Goal: Transaction & Acquisition: Purchase product/service

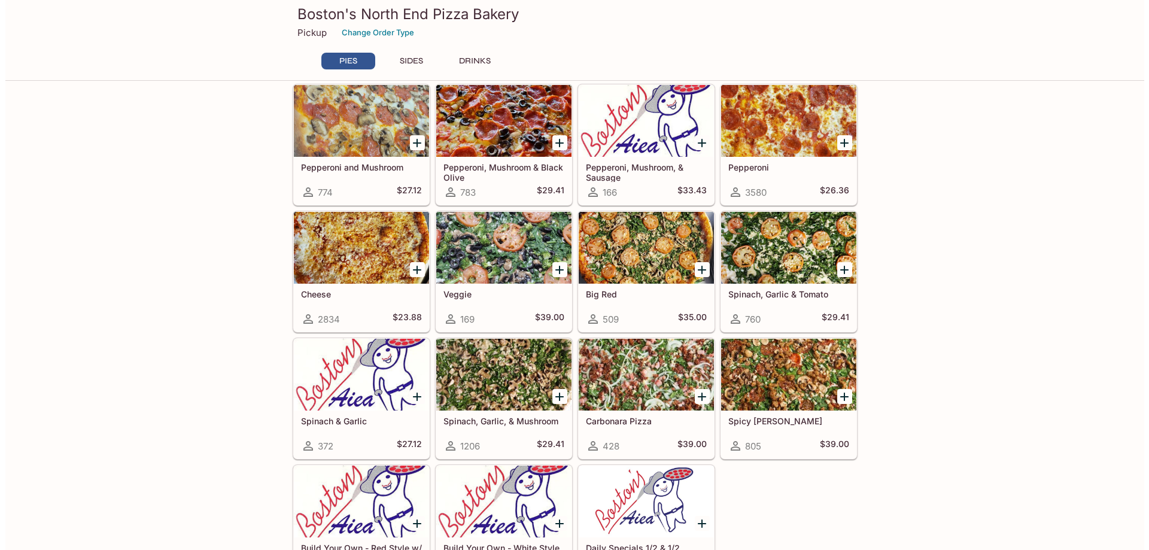
scroll to position [179, 0]
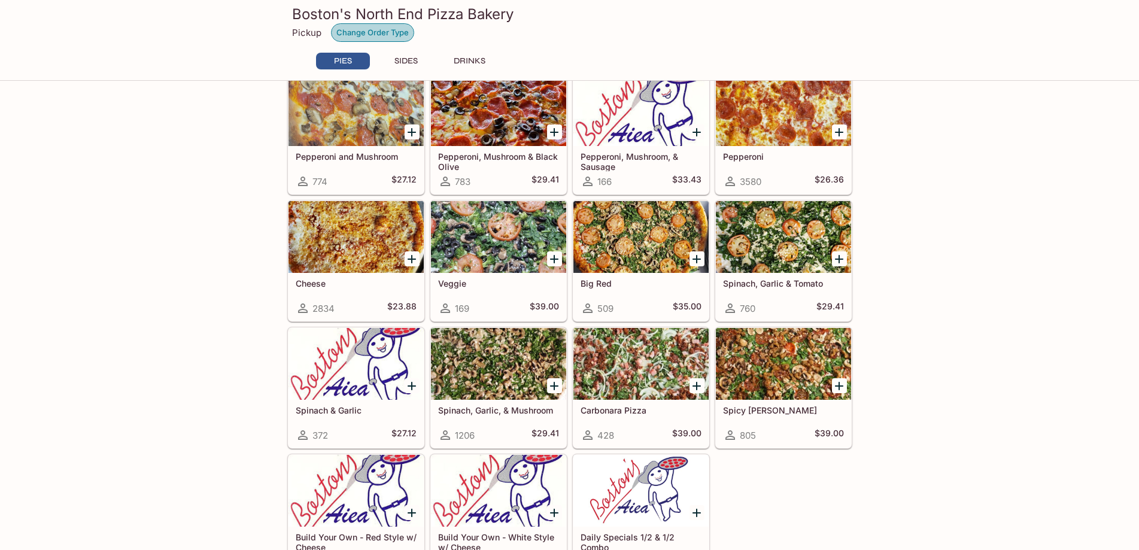
click at [373, 28] on button "Change Order Type" at bounding box center [372, 32] width 83 height 19
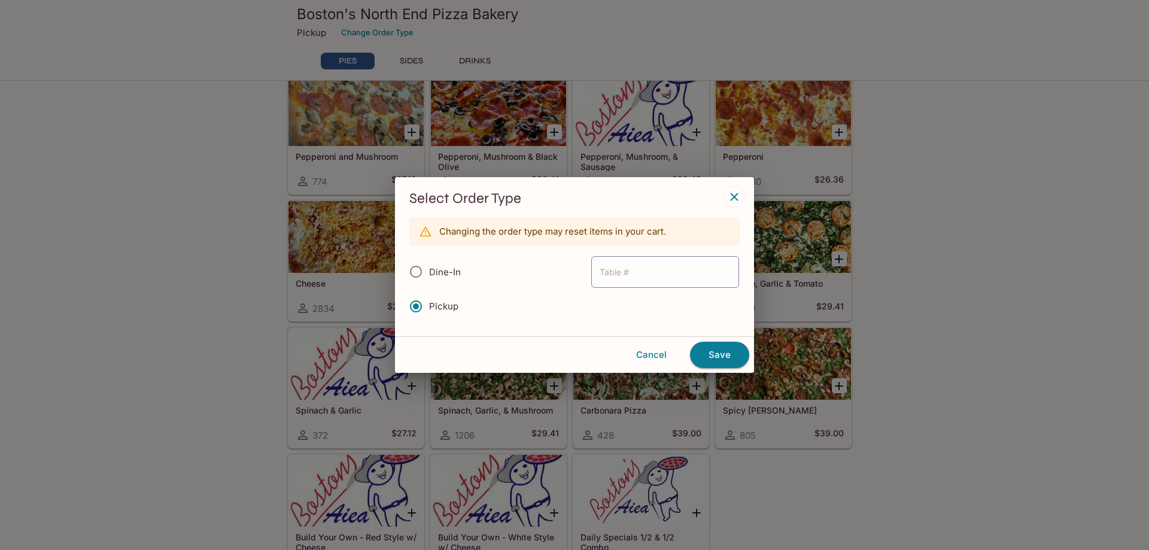
click at [424, 305] on input "Pickup" at bounding box center [415, 306] width 25 height 25
click at [717, 360] on button "Save" at bounding box center [719, 355] width 59 height 26
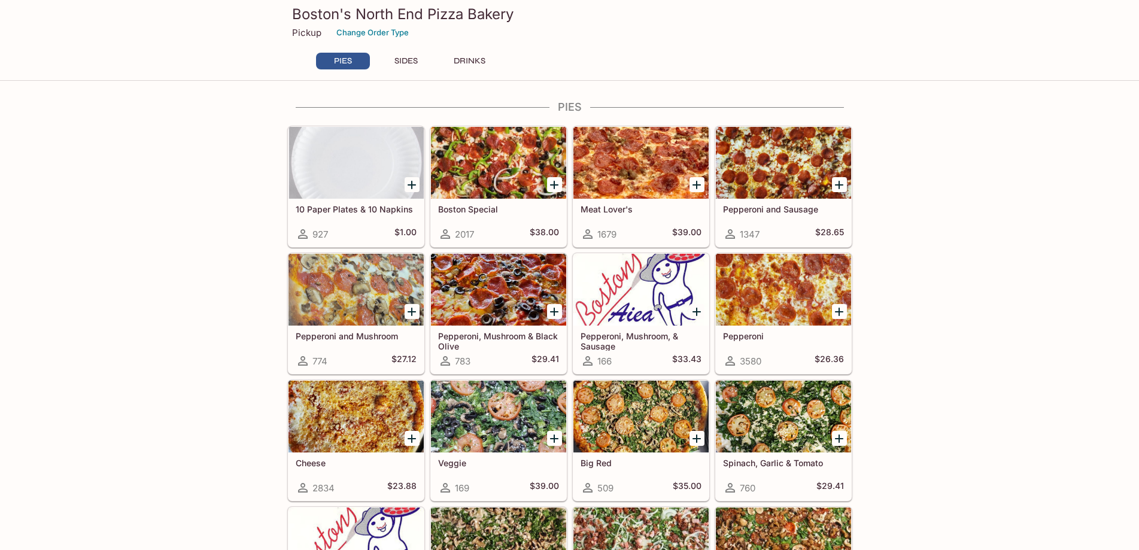
click at [503, 281] on div at bounding box center [498, 290] width 135 height 72
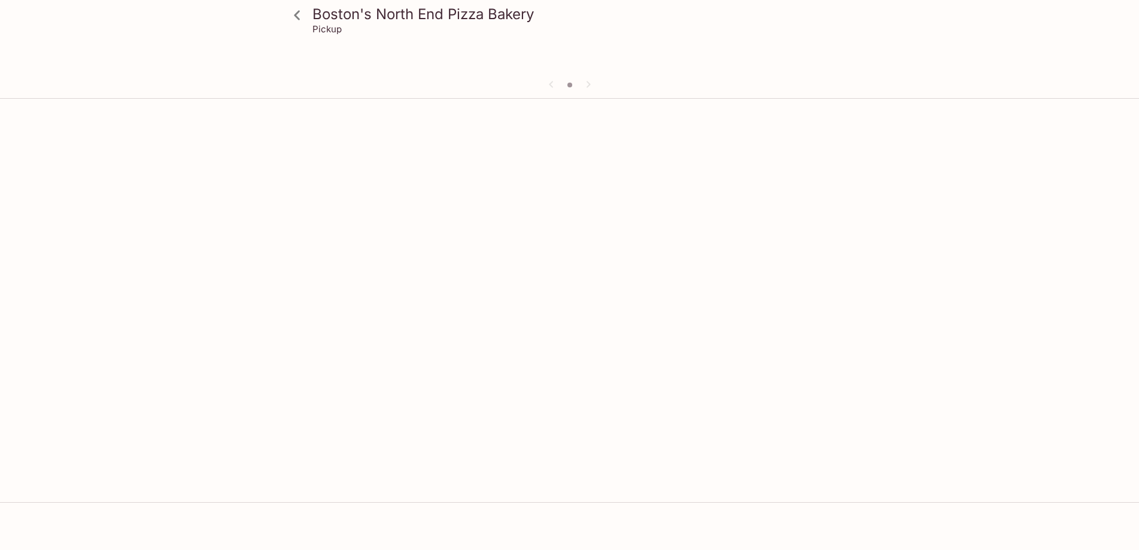
click at [588, 83] on div at bounding box center [569, 86] width 574 height 18
click at [302, 22] on icon at bounding box center [297, 15] width 21 height 21
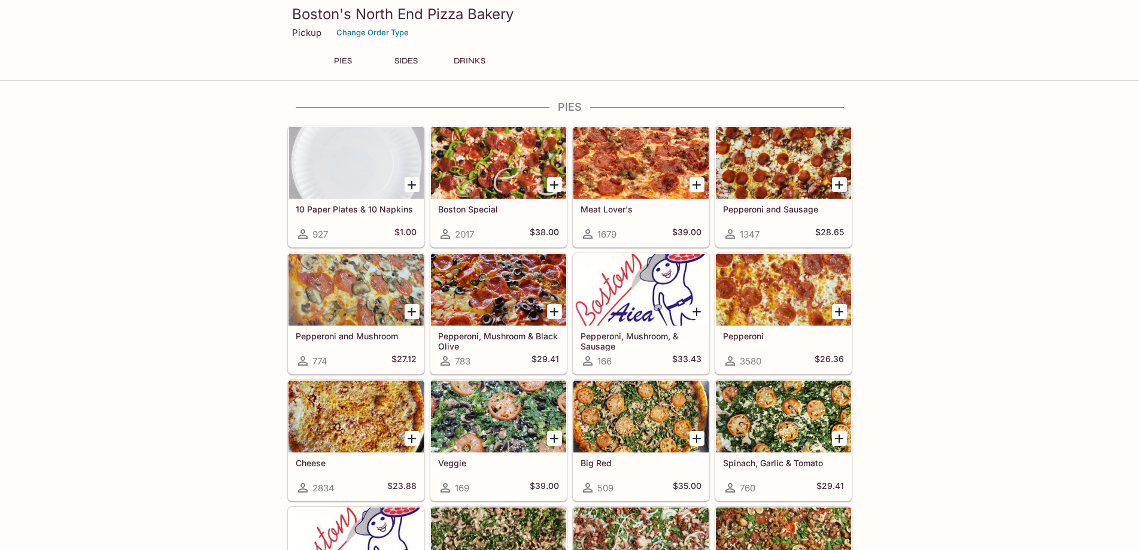
click at [482, 281] on div at bounding box center [498, 290] width 135 height 72
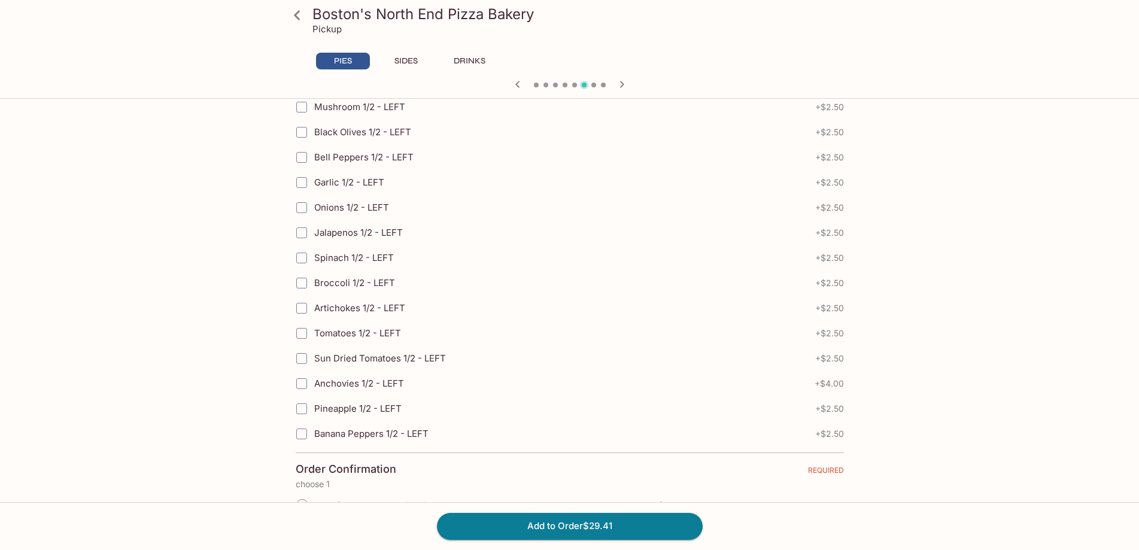
scroll to position [2626, 0]
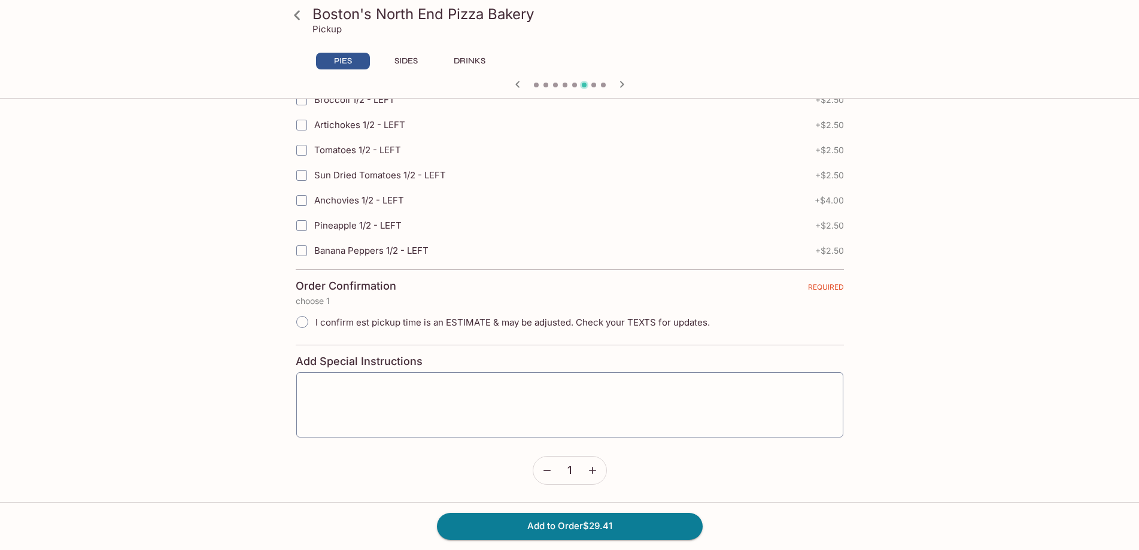
click at [372, 323] on span "I confirm est pickup time is an ESTIMATE & may be adjusted. Check your TEXTS fo…" at bounding box center [512, 321] width 394 height 11
click at [315, 323] on input "I confirm est pickup time is an ESTIMATE & may be adjusted. Check your TEXTS fo…" at bounding box center [302, 321] width 25 height 25
radio input "true"
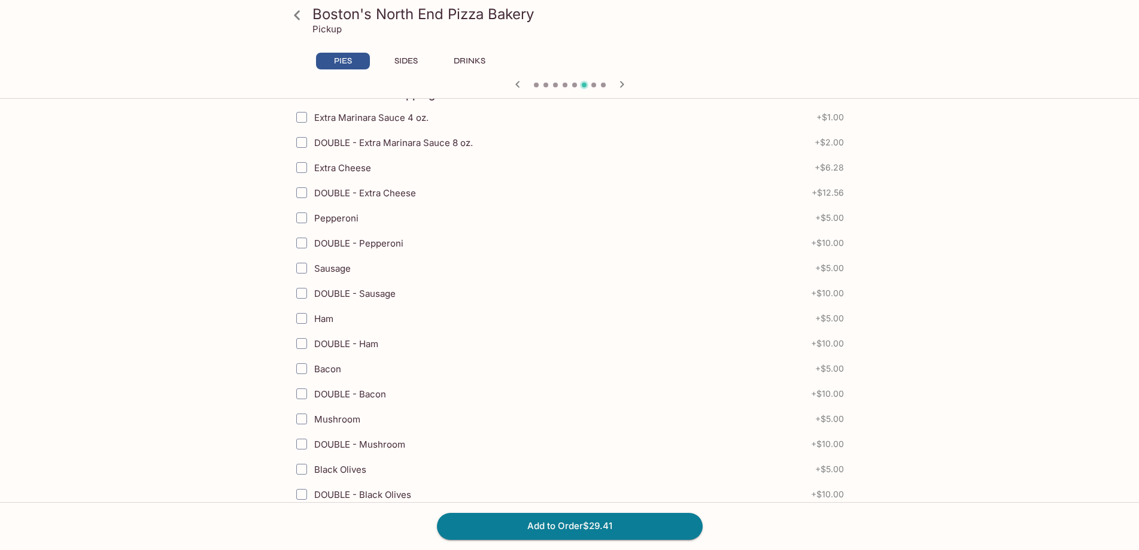
scroll to position [0, 0]
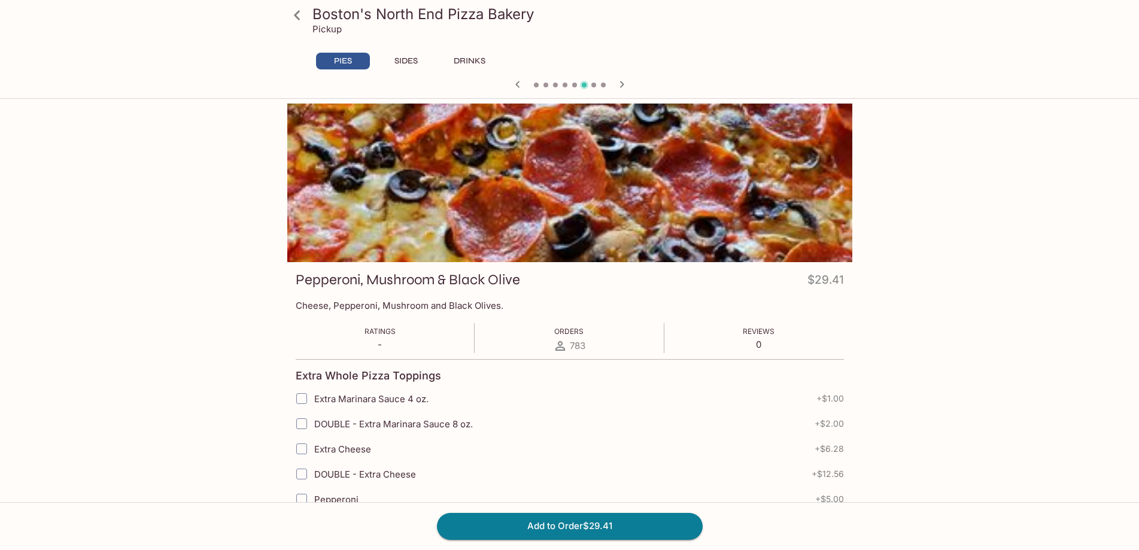
click at [290, 16] on icon at bounding box center [297, 15] width 21 height 21
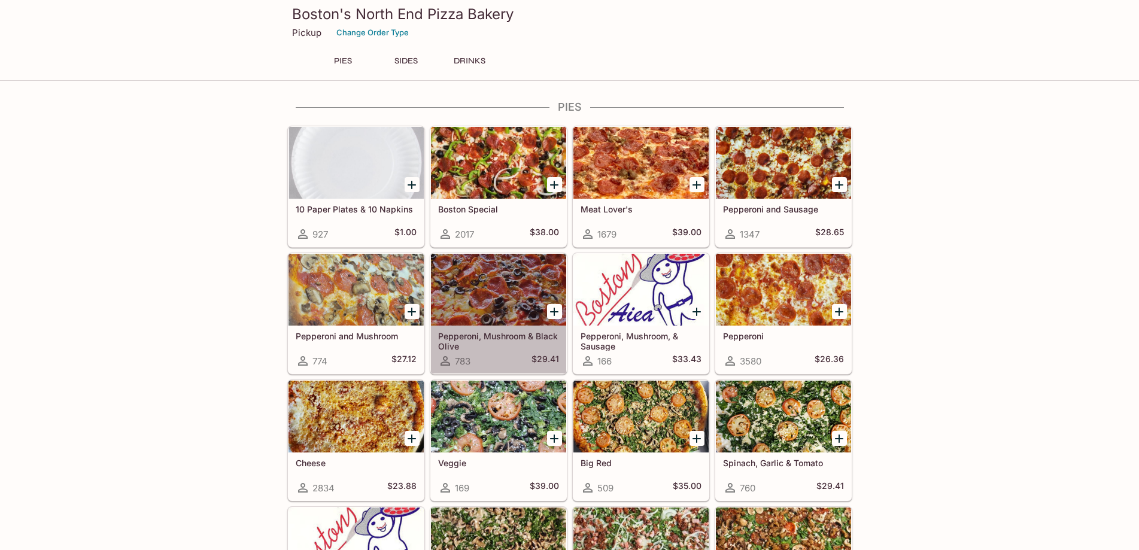
click at [496, 296] on div at bounding box center [498, 290] width 135 height 72
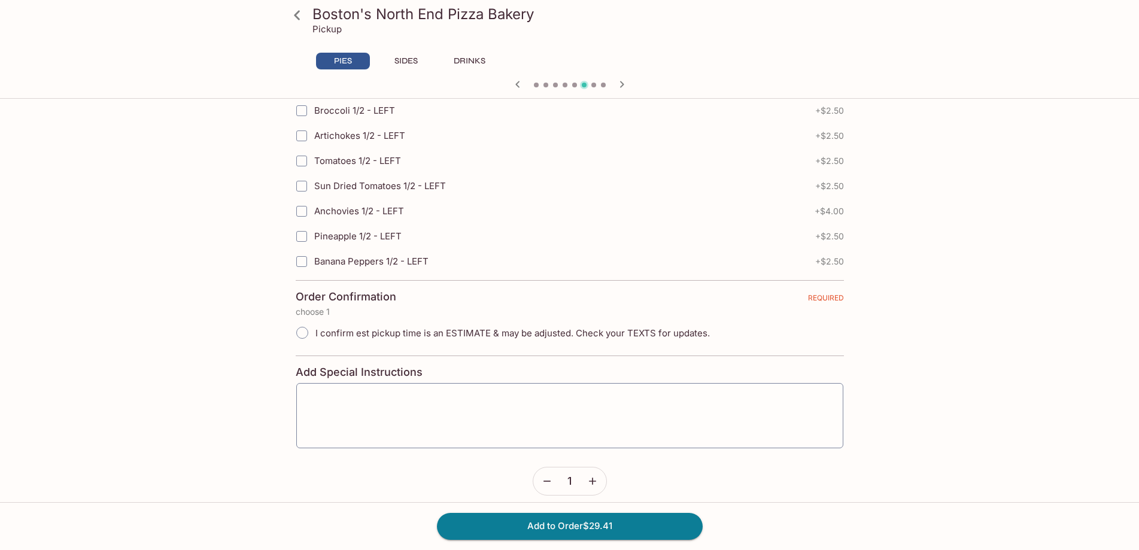
scroll to position [2626, 0]
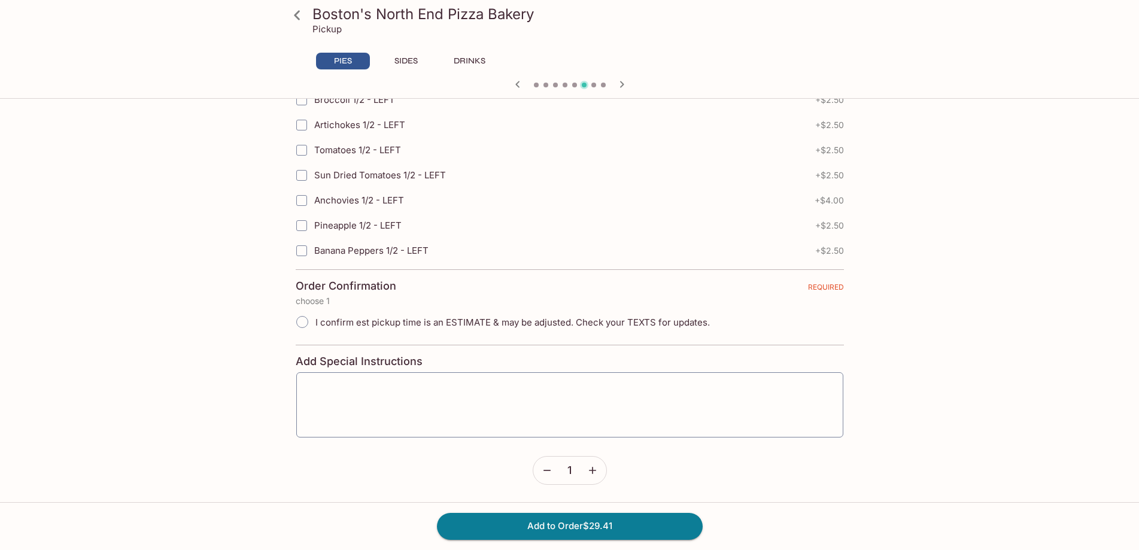
click at [471, 328] on label "I confirm est pickup time is an ESTIMATE & may be adjusted. Check your TEXTS fo…" at bounding box center [499, 322] width 421 height 26
click at [315, 328] on input "I confirm est pickup time is an ESTIMATE & may be adjusted. Check your TEXTS fo…" at bounding box center [302, 321] width 25 height 25
radio input "true"
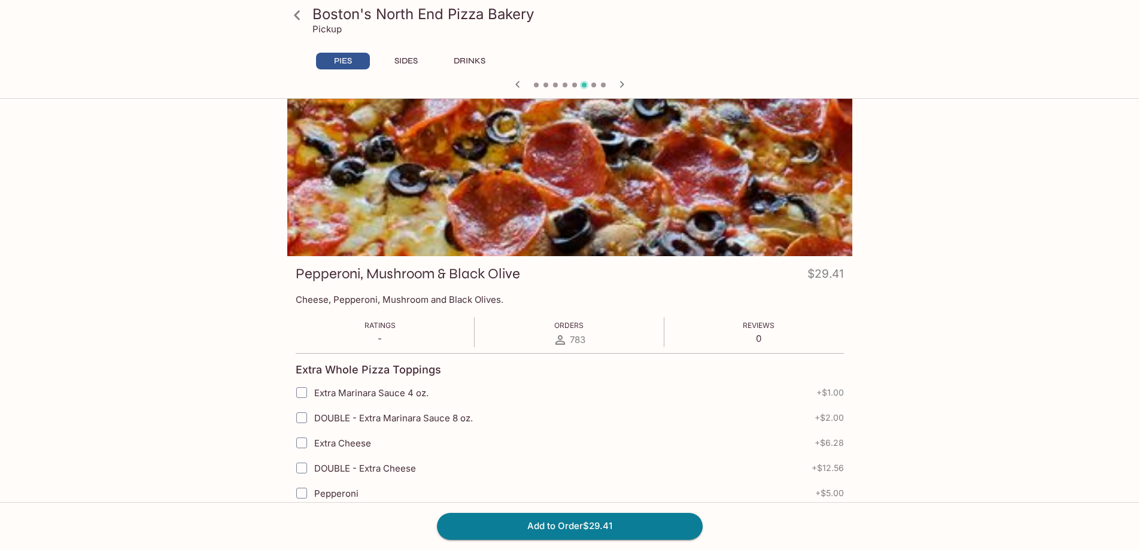
scroll to position [0, 0]
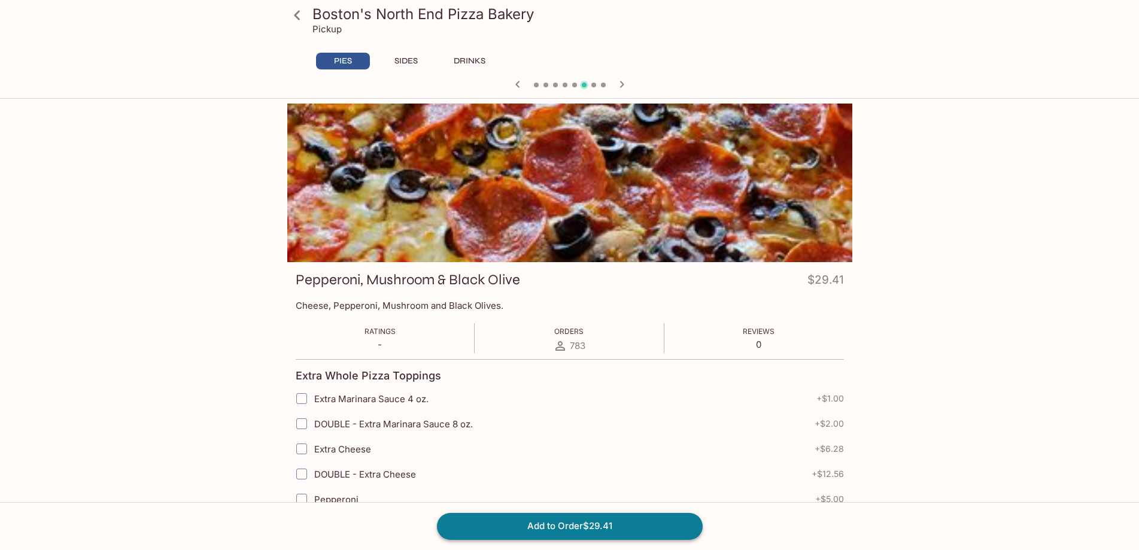
click at [564, 523] on button "Add to Order $29.41" at bounding box center [570, 526] width 266 height 26
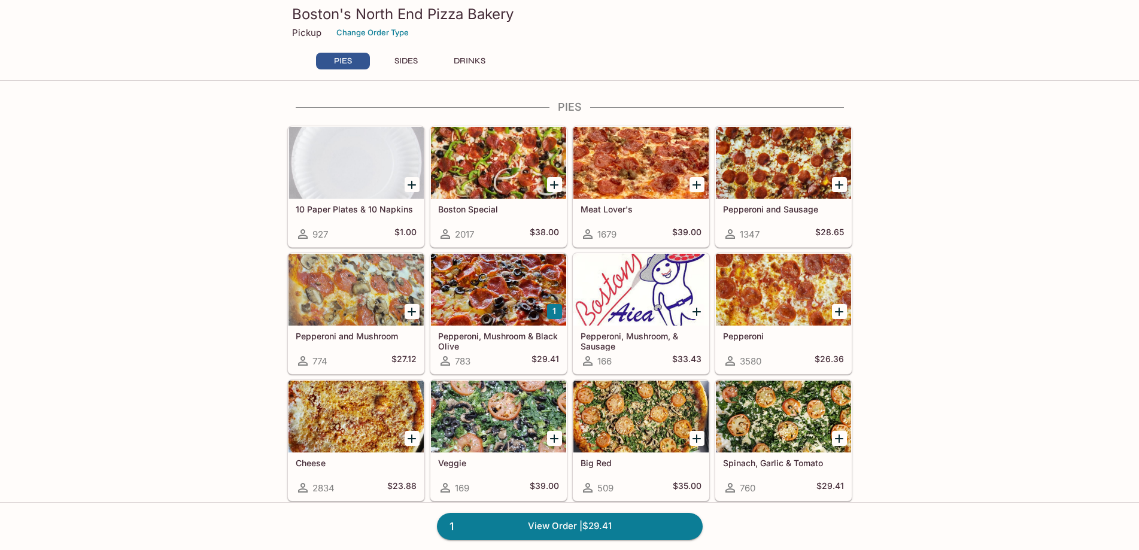
click at [476, 155] on div at bounding box center [498, 163] width 135 height 72
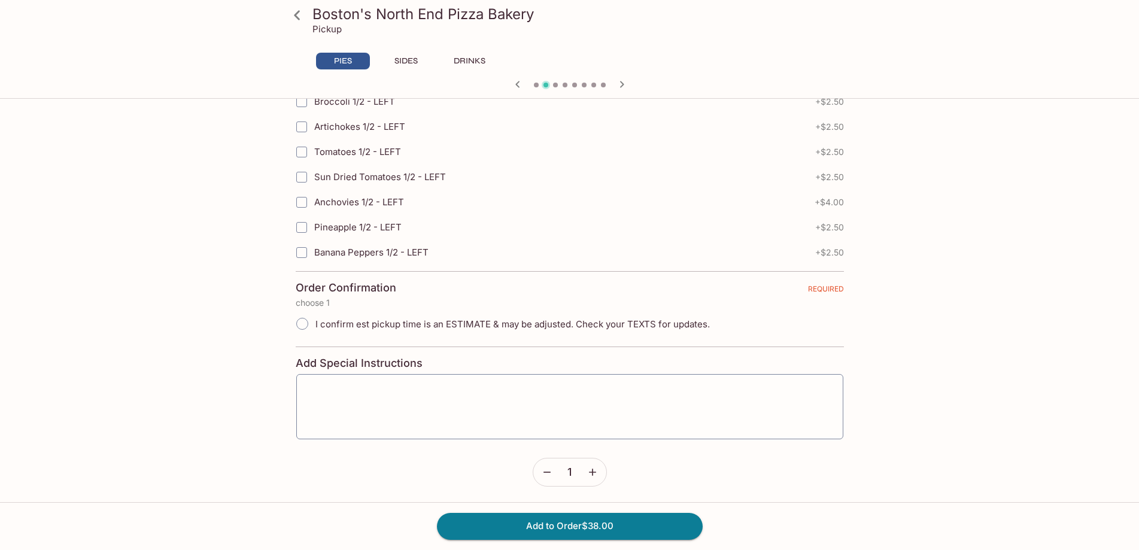
scroll to position [2626, 0]
click at [515, 322] on span "I confirm est pickup time is an ESTIMATE & may be adjusted. Check your TEXTS fo…" at bounding box center [512, 321] width 394 height 11
click at [315, 322] on input "I confirm est pickup time is an ESTIMATE & may be adjusted. Check your TEXTS fo…" at bounding box center [302, 321] width 25 height 25
radio input "true"
click at [565, 531] on button "Add to Order $38.00" at bounding box center [570, 526] width 266 height 26
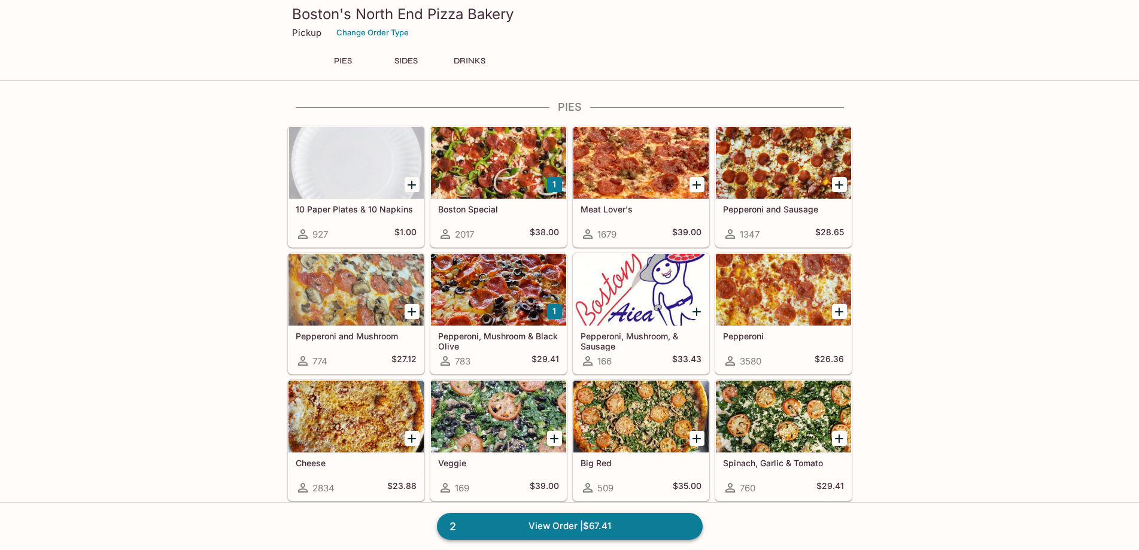
click at [598, 520] on link "2 View Order | $67.41" at bounding box center [570, 526] width 266 height 26
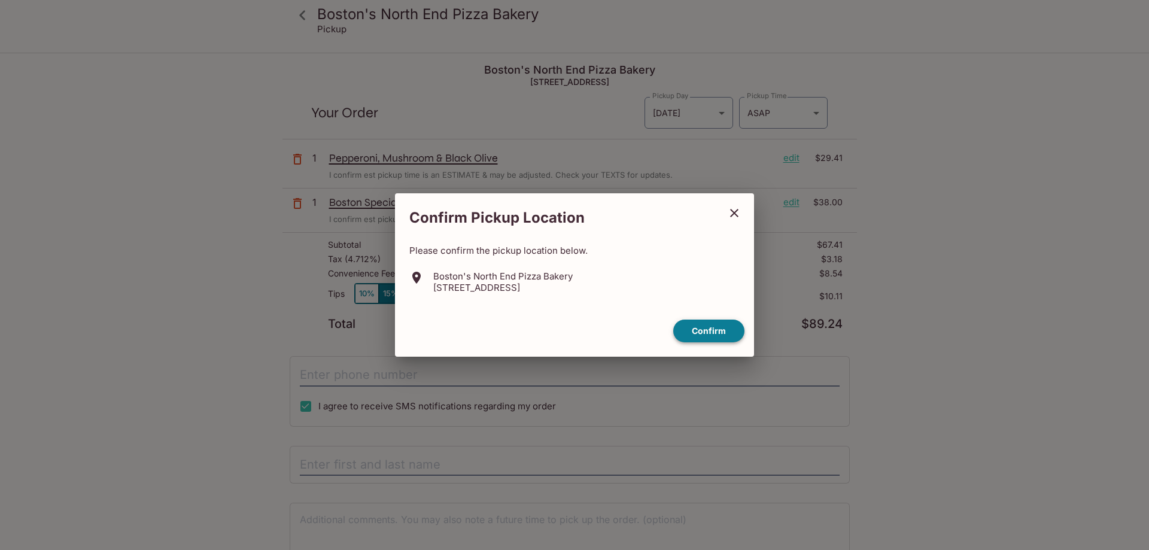
click at [702, 337] on button "Confirm" at bounding box center [708, 330] width 71 height 23
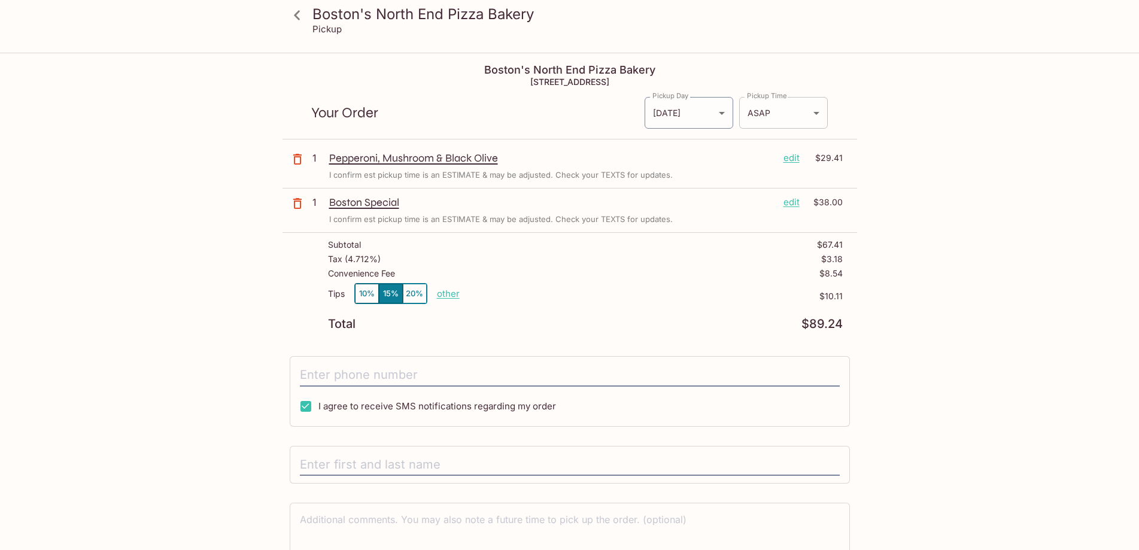
click at [800, 119] on body "Boston's North End Pizza Bakery Pickup Boston's North End Pizza Bakery [STREET_…" at bounding box center [569, 329] width 1139 height 550
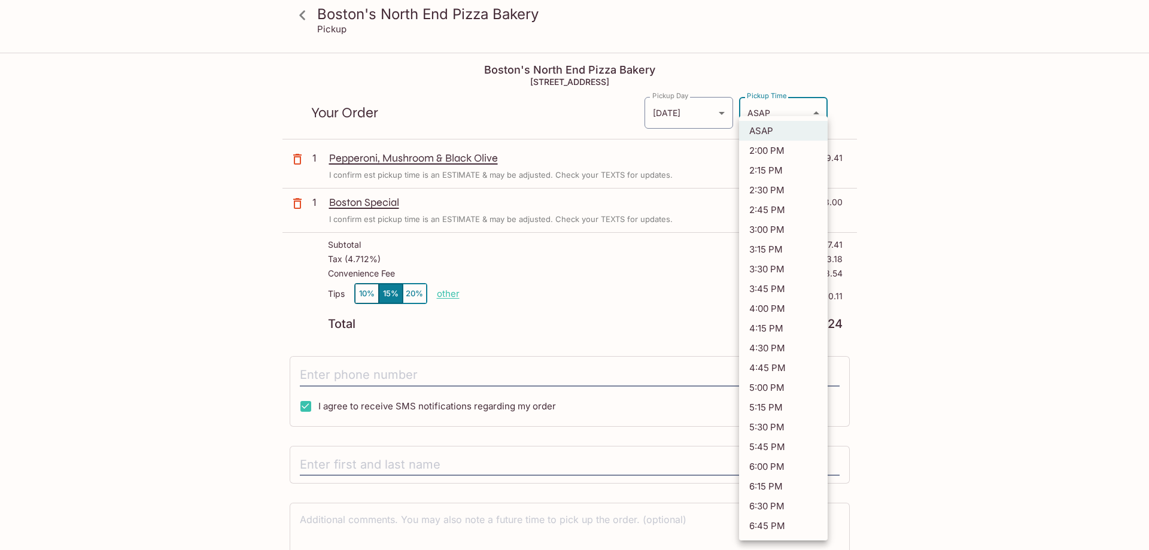
click at [799, 424] on li "5:30 PM" at bounding box center [783, 427] width 89 height 20
type input "[DATE]T03:30:00.000000Z"
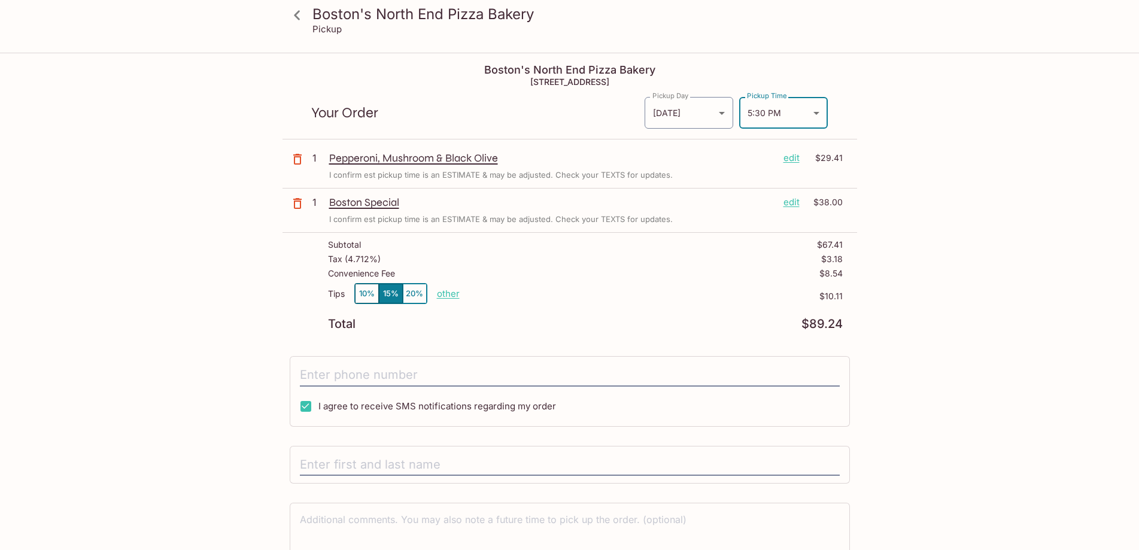
click at [442, 291] on p "other" at bounding box center [448, 293] width 23 height 11
type input "0.10"
click at [367, 297] on button "10%" at bounding box center [367, 294] width 24 height 20
click at [443, 295] on p "other" at bounding box center [448, 293] width 23 height 11
click at [528, 296] on input "6.74" at bounding box center [517, 293] width 38 height 13
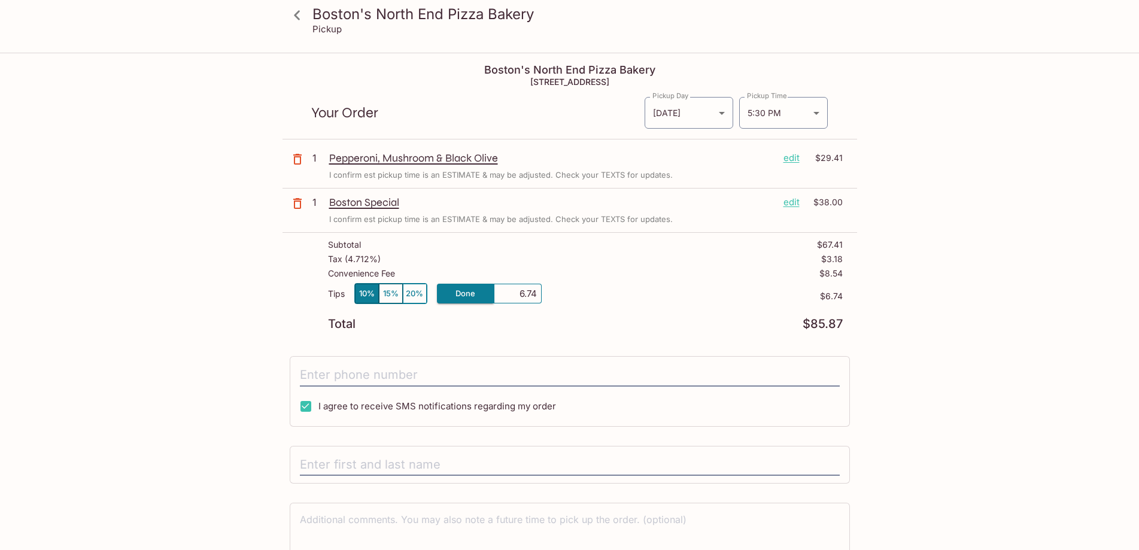
click at [528, 296] on input "6.74" at bounding box center [517, 293] width 38 height 13
type input "0.00"
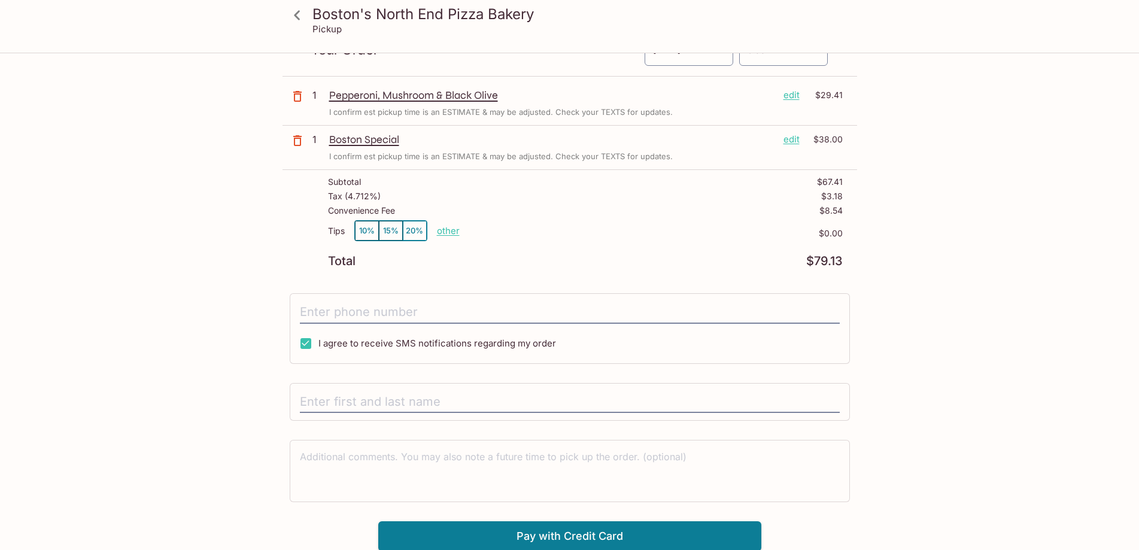
scroll to position [64, 0]
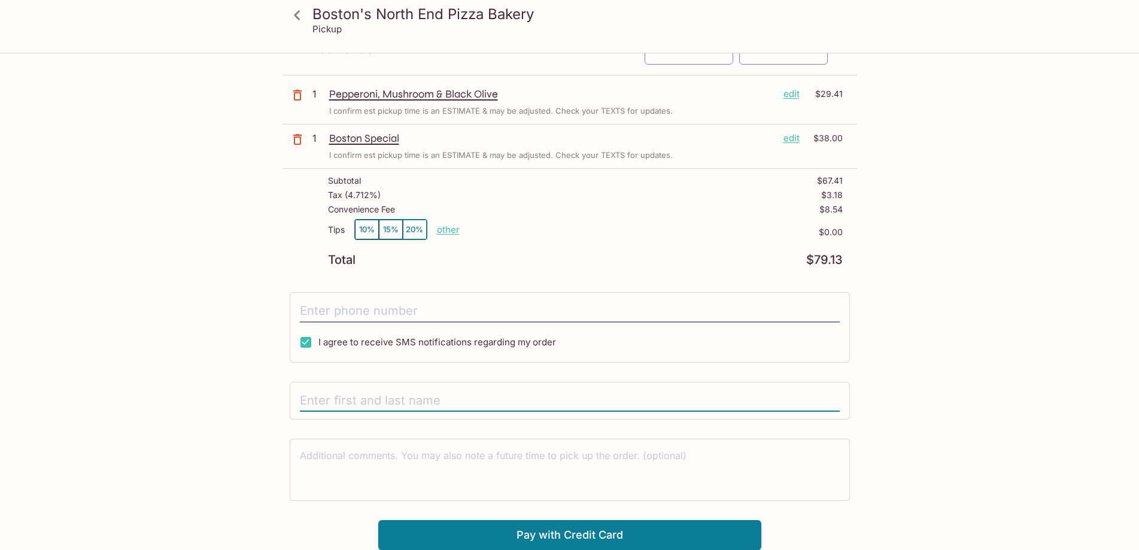
click at [532, 407] on input "text" at bounding box center [570, 400] width 540 height 23
type input "[PERSON_NAME]"
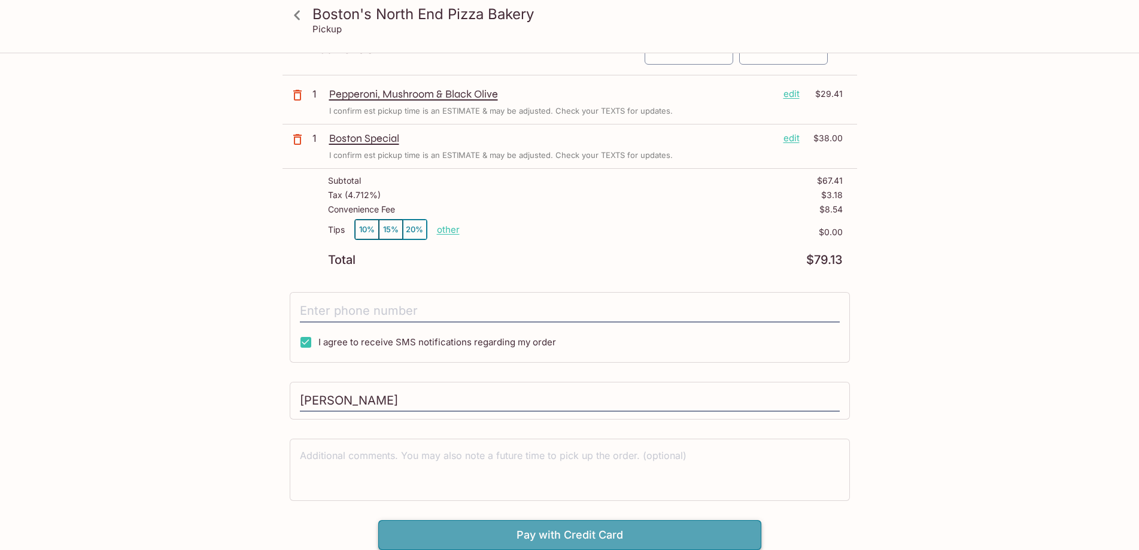
click at [552, 525] on button "Pay with Credit Card" at bounding box center [569, 535] width 383 height 30
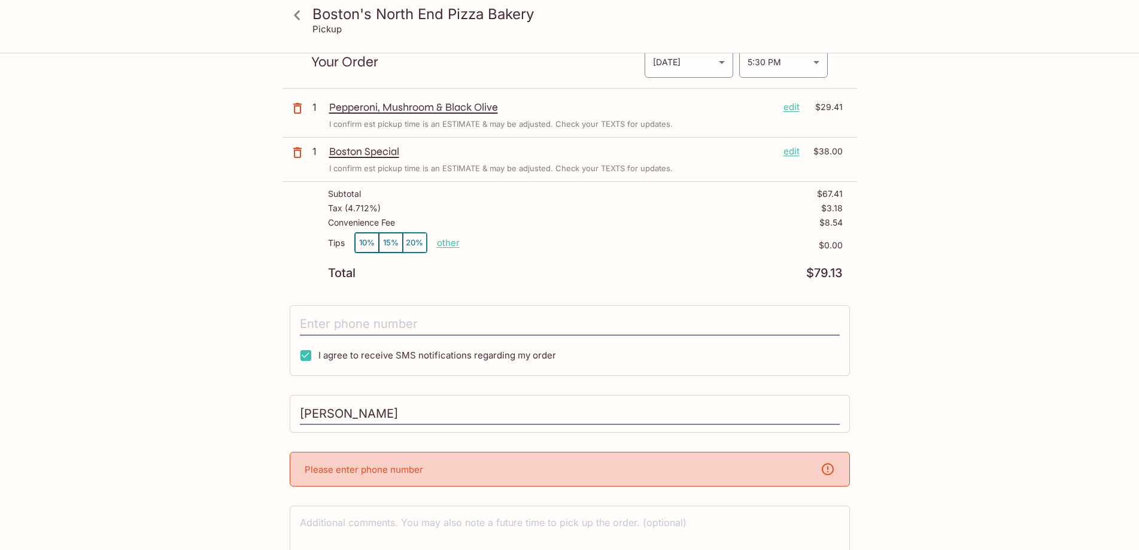
scroll to position [118, 0]
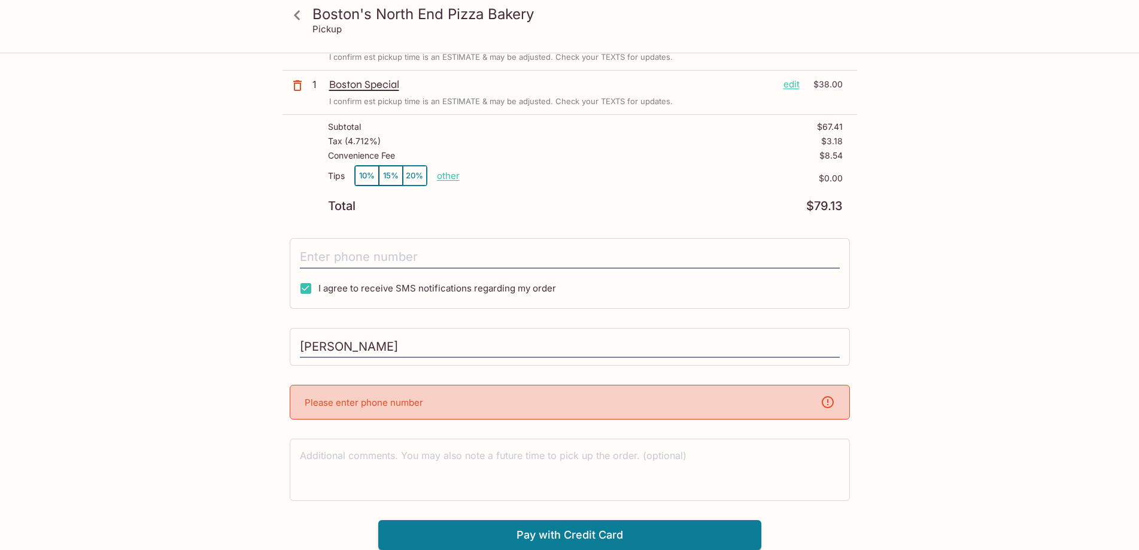
click at [475, 405] on div "Please enter phone number" at bounding box center [570, 402] width 560 height 35
click at [442, 251] on input "tel" at bounding box center [570, 257] width 540 height 23
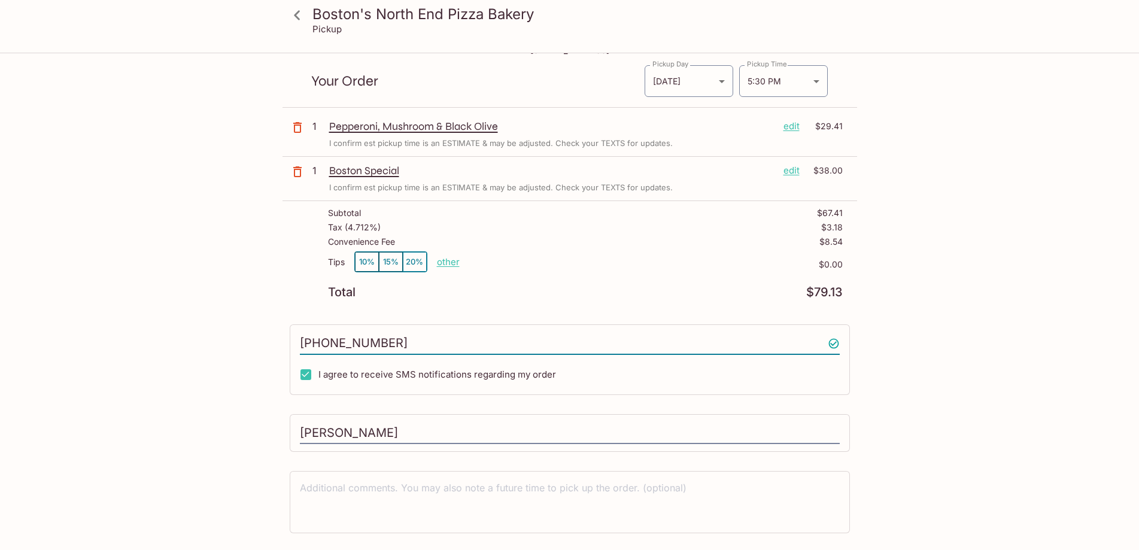
scroll to position [0, 0]
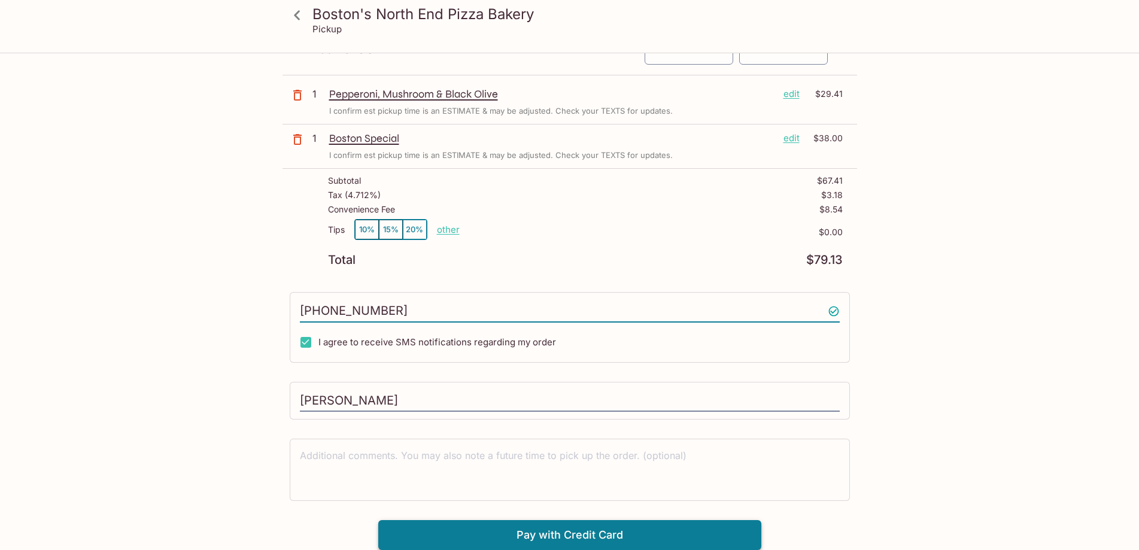
type input "[PHONE_NUMBER]"
click at [579, 536] on button "Pay with Credit Card" at bounding box center [569, 535] width 383 height 30
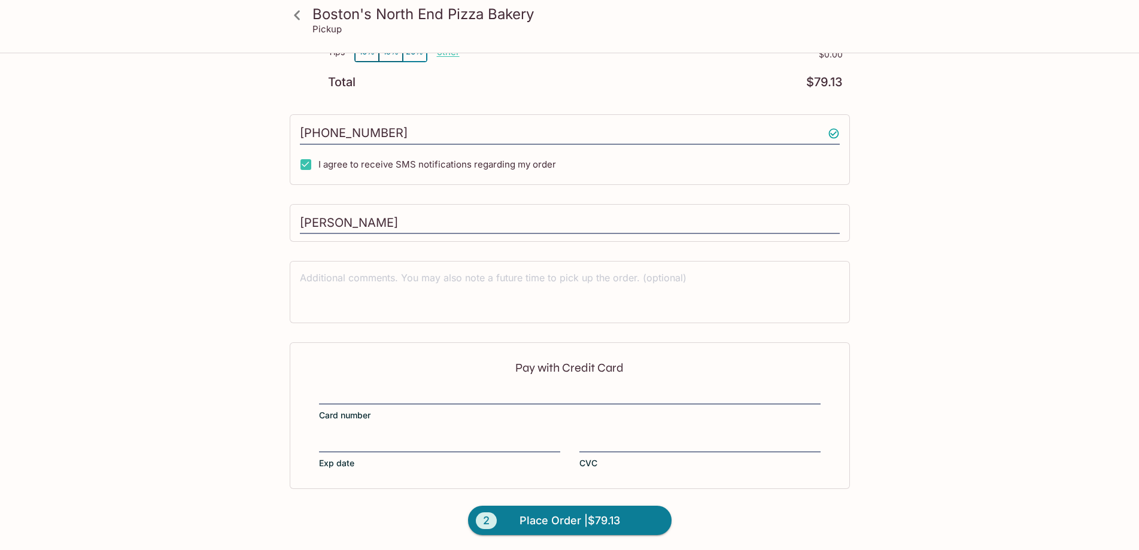
scroll to position [243, 0]
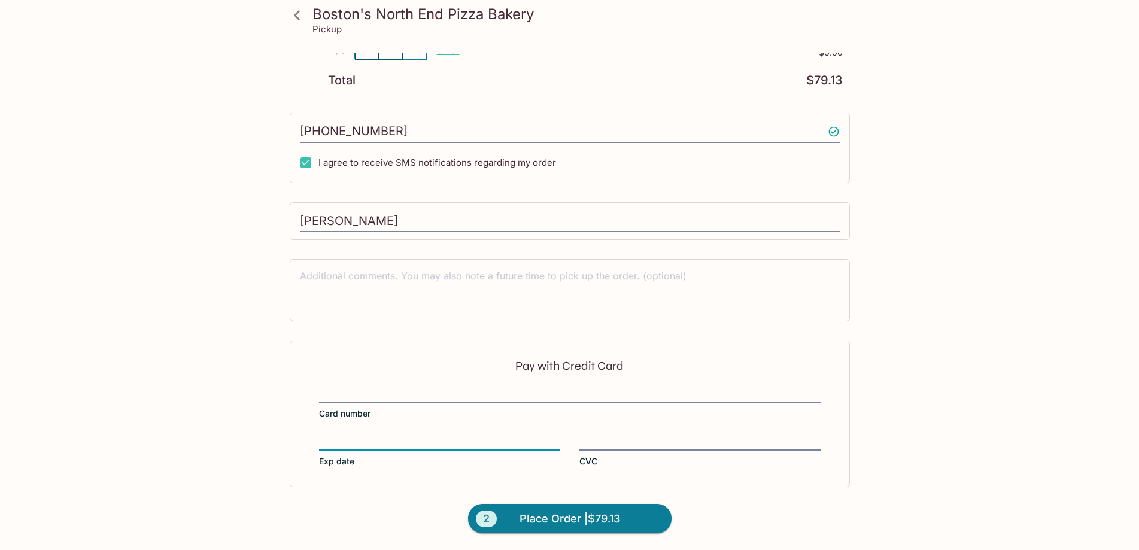
click at [606, 433] on div "Pay with Credit Card Card number Exp date CVC" at bounding box center [570, 413] width 560 height 146
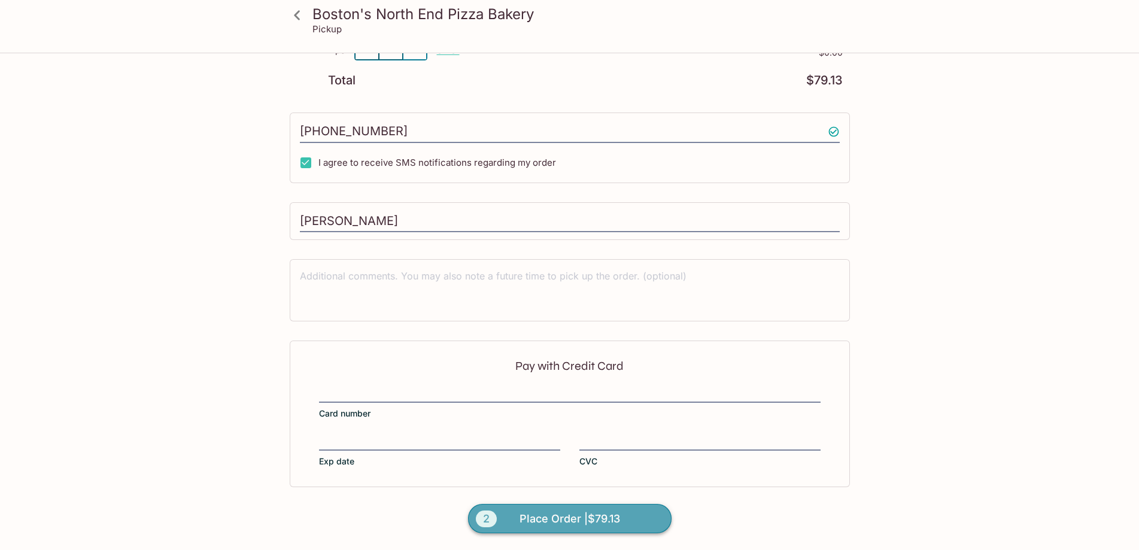
click at [555, 520] on span "Place Order | $79.13" at bounding box center [569, 518] width 101 height 19
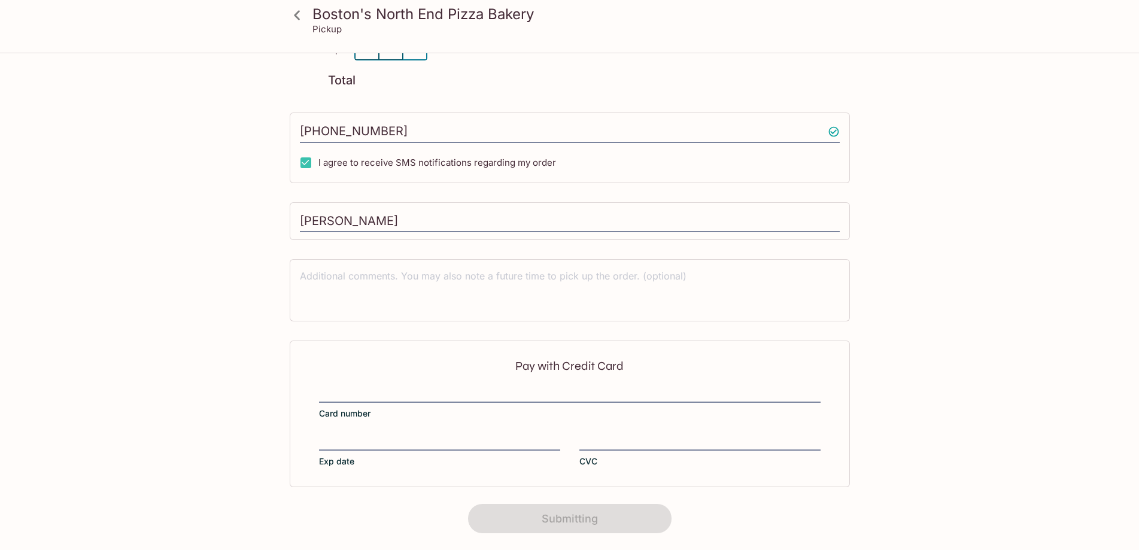
scroll to position [145, 0]
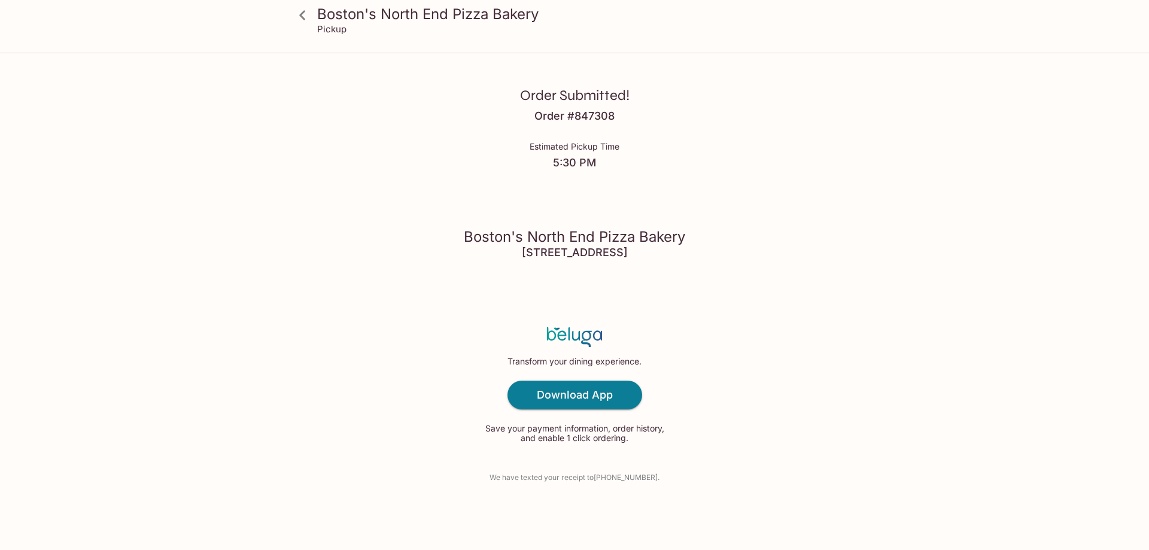
click at [896, 211] on div "Order Submitted! Order # 847308 Estimated Pickup Time 5:30 PM [GEOGRAPHIC_DATA]…" at bounding box center [574, 275] width 766 height 550
click at [318, 355] on div "Order Submitted! Order # 847308 Estimated Pickup Time 5:30 PM [GEOGRAPHIC_DATA]…" at bounding box center [574, 275] width 766 height 550
click at [412, 380] on div "Order Submitted! Order # 847308 Estimated Pickup Time 5:30 PM [GEOGRAPHIC_DATA]…" at bounding box center [574, 275] width 766 height 550
drag, startPoint x: 604, startPoint y: 479, endPoint x: 610, endPoint y: 480, distance: 6.6
click at [610, 480] on p "We have texted your receipt to [PHONE_NUMBER] ." at bounding box center [574, 476] width 170 height 11
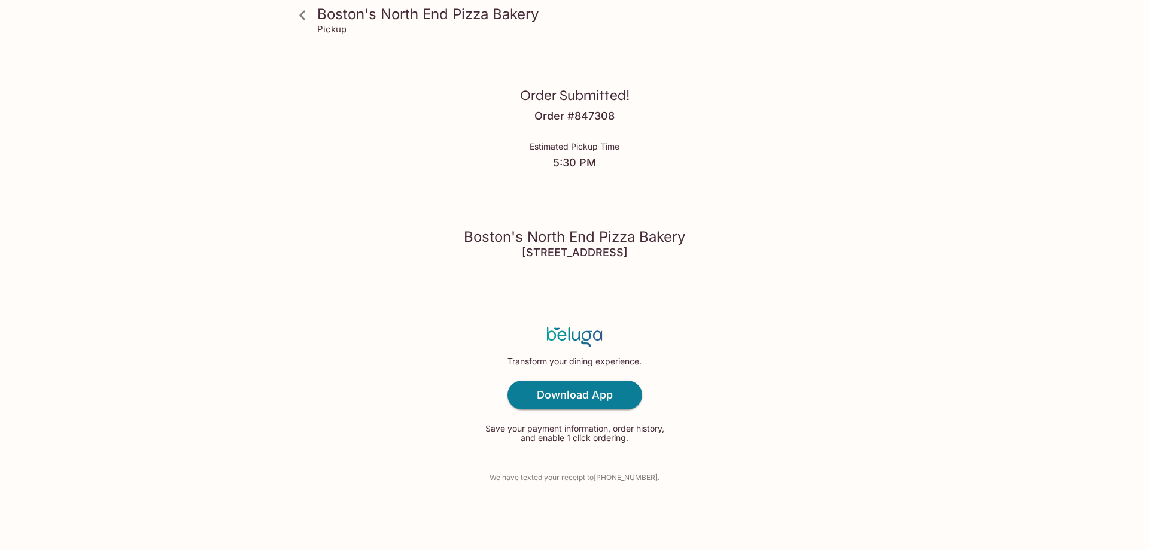
click at [664, 492] on div "Order Submitted! Order # 847308 Estimated Pickup Time 5:30 PM [GEOGRAPHIC_DATA]…" at bounding box center [574, 275] width 766 height 550
